Goal: Information Seeking & Learning: Learn about a topic

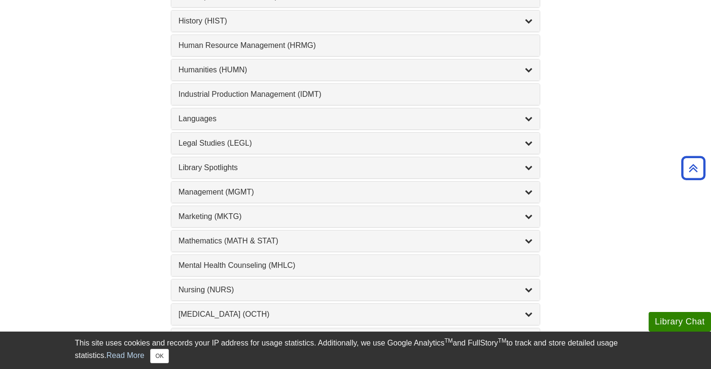
scroll to position [714, 0]
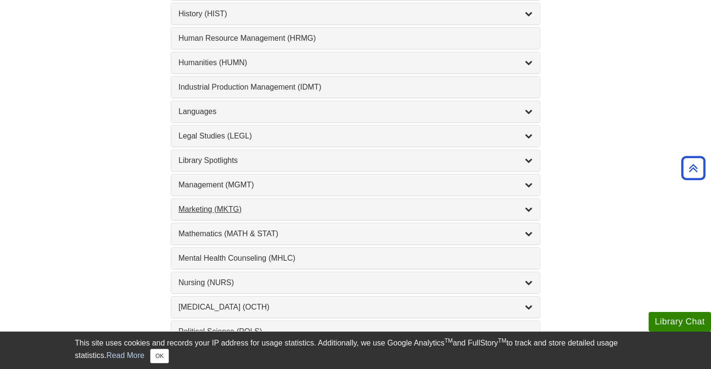
drag, startPoint x: 443, startPoint y: 206, endPoint x: 432, endPoint y: 206, distance: 11.5
click at [443, 206] on div "Marketing (MKTG) , 4 guides" at bounding box center [355, 210] width 354 height 12
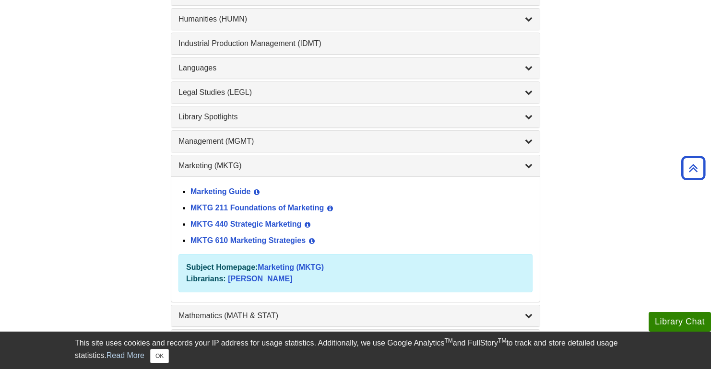
scroll to position [761, 0]
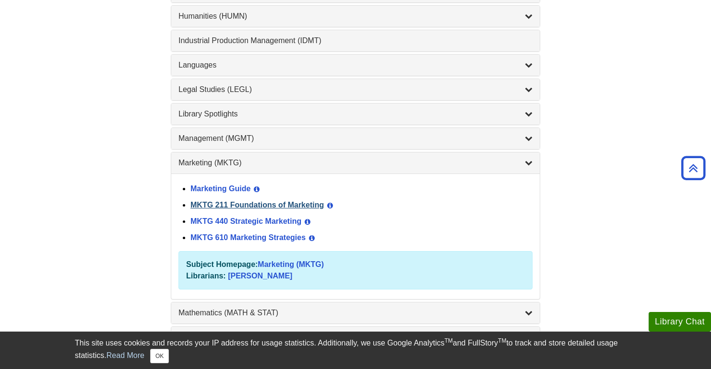
click at [296, 202] on link "MKTG 211 Foundations of Marketing" at bounding box center [256, 205] width 133 height 8
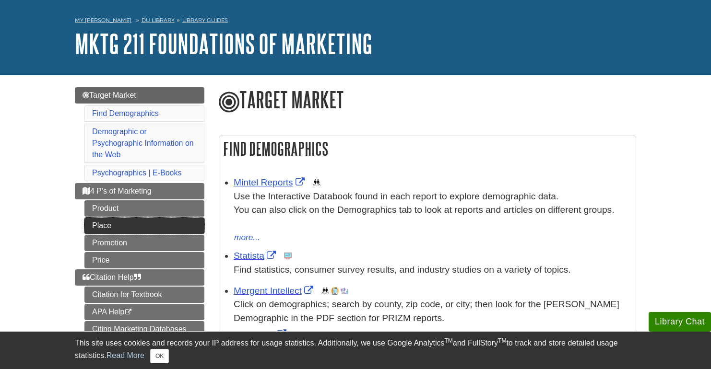
scroll to position [39, 0]
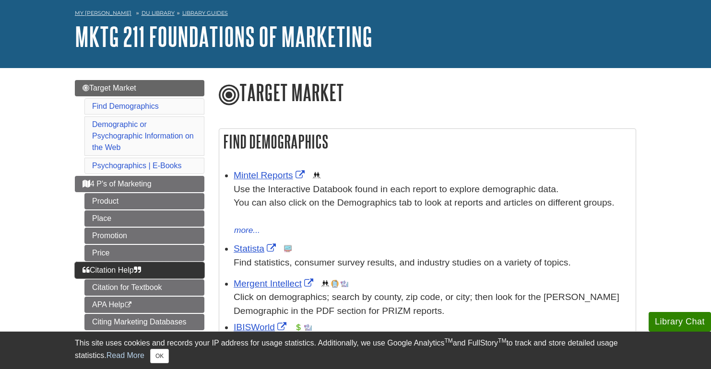
click at [113, 266] on span "Citation Help" at bounding box center [111, 270] width 58 height 8
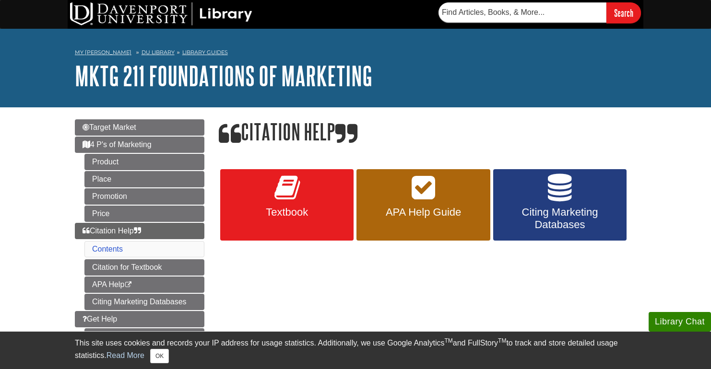
click at [573, 187] on link "Citing Marketing Databases" at bounding box center [559, 205] width 133 height 72
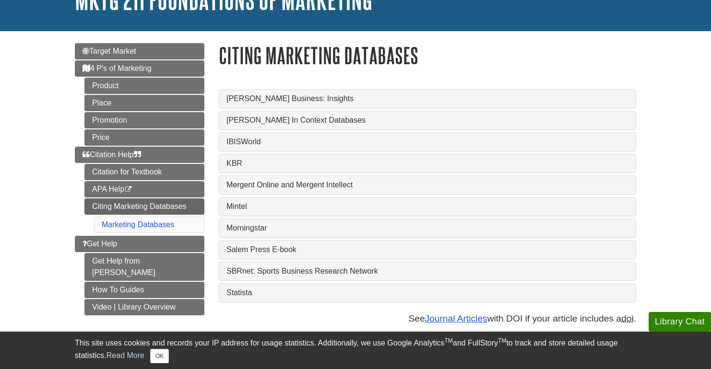
scroll to position [78, 0]
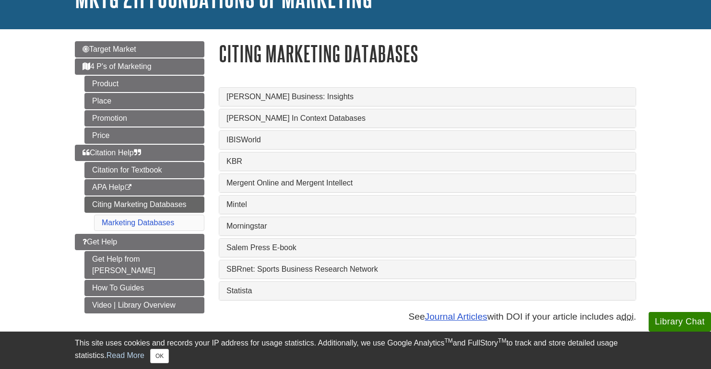
click at [243, 203] on link "Mintel" at bounding box center [427, 204] width 402 height 9
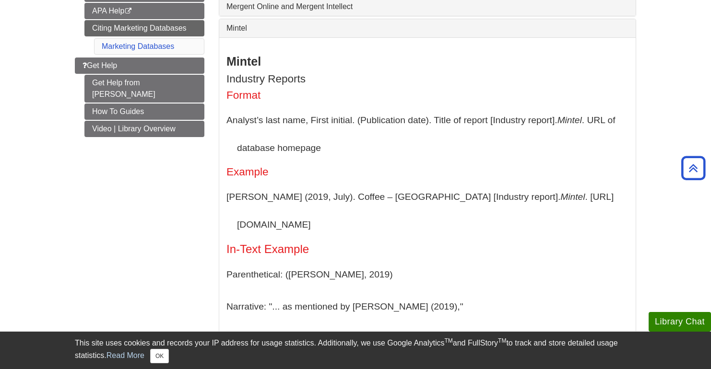
scroll to position [255, 0]
click at [159, 353] on button "OK" at bounding box center [159, 356] width 19 height 14
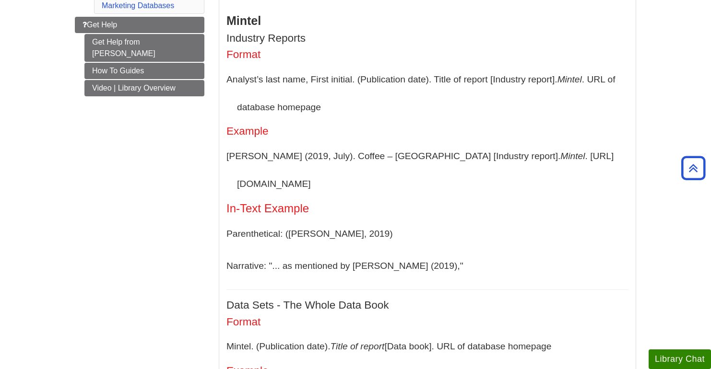
scroll to position [270, 0]
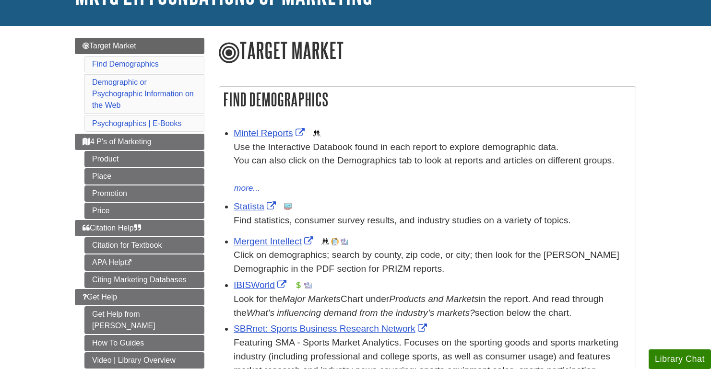
scroll to position [106, 0]
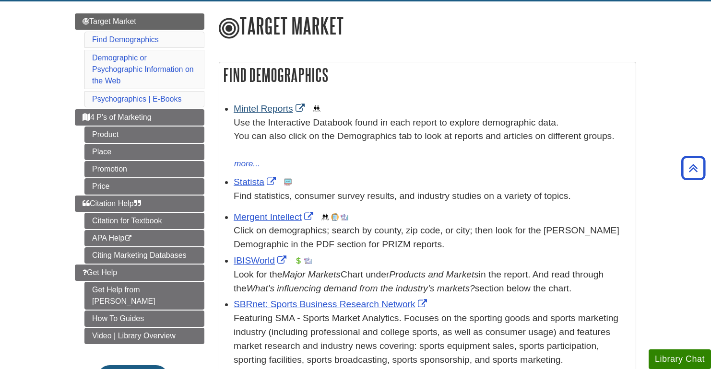
click at [269, 110] on link "Mintel Reports" at bounding box center [270, 109] width 73 height 10
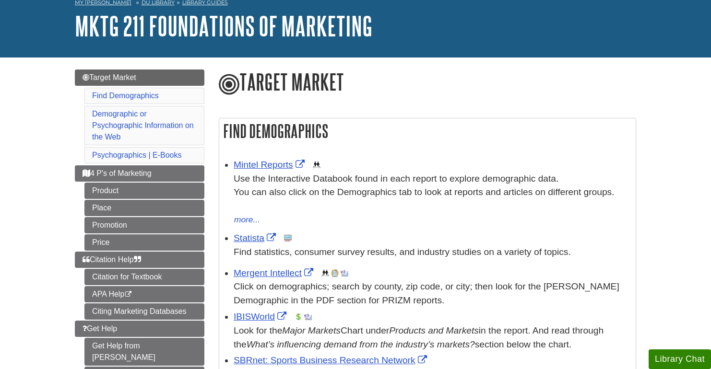
scroll to position [63, 0]
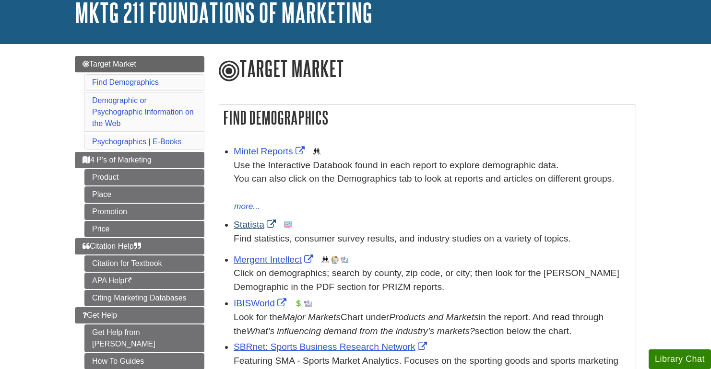
click at [256, 221] on link "Statista" at bounding box center [256, 225] width 45 height 10
